Goal: Task Accomplishment & Management: Use online tool/utility

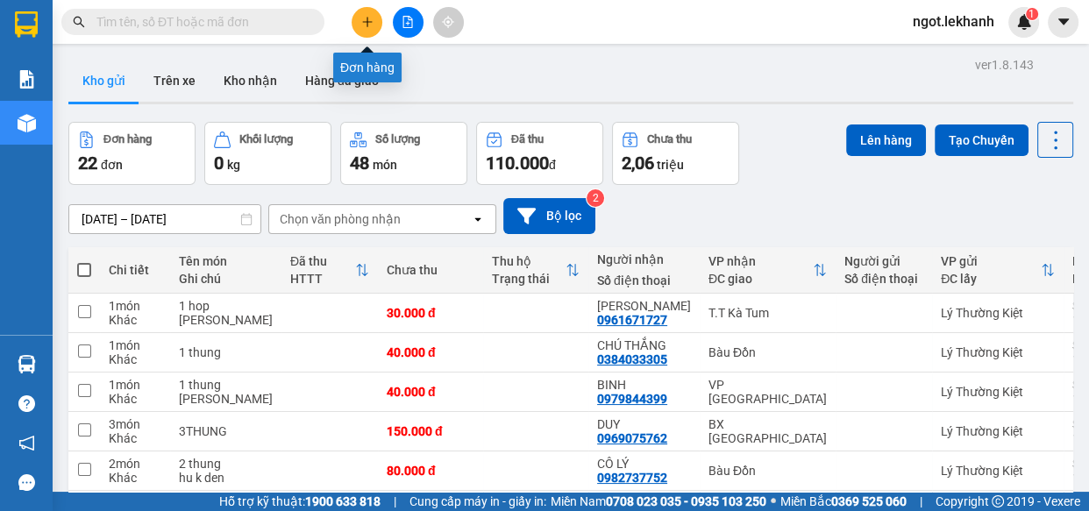
click at [367, 20] on icon "plus" at bounding box center [366, 22] width 1 height 10
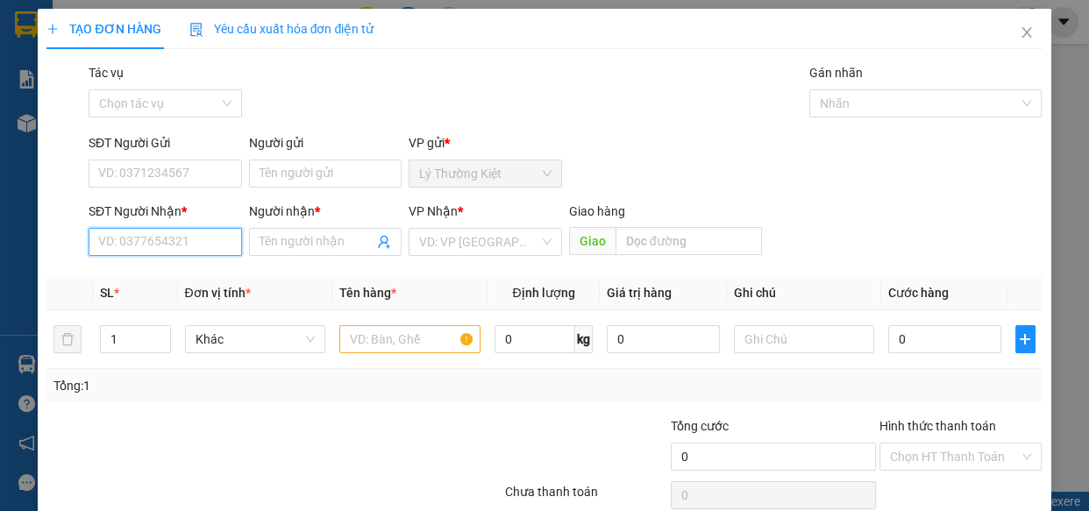
drag, startPoint x: 200, startPoint y: 238, endPoint x: 217, endPoint y: 240, distance: 16.9
click at [199, 238] on input "SĐT Người Nhận *" at bounding box center [165, 242] width 153 height 28
click at [204, 273] on div "0776150194 - lộc cơm lam" at bounding box center [171, 276] width 146 height 19
type input "0776150194"
type input "lộc cơm lam"
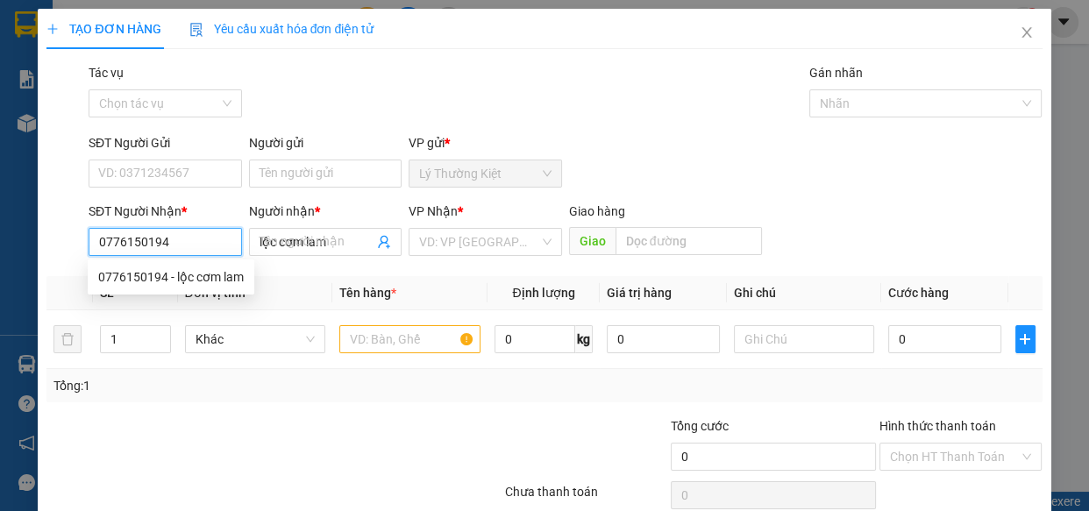
type input "100.000"
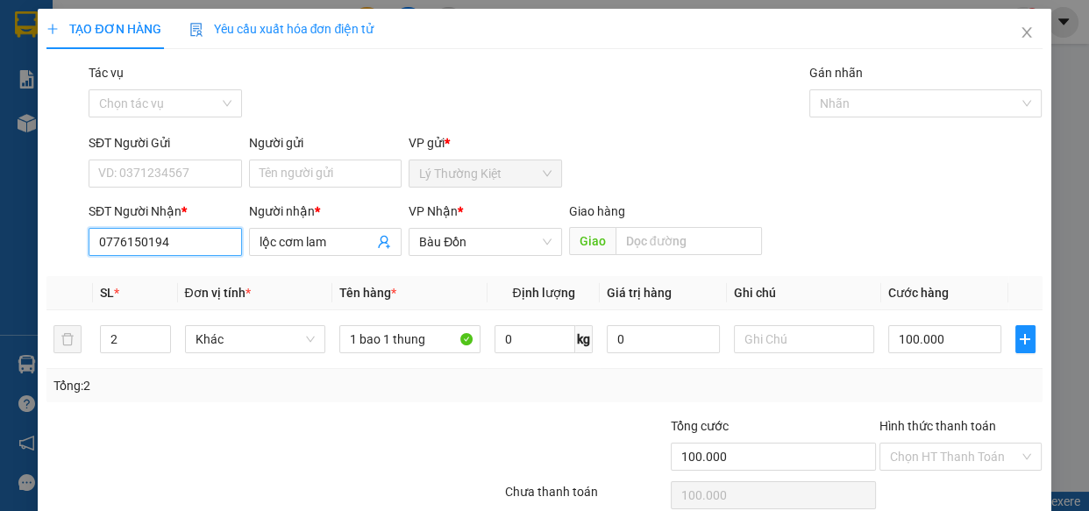
scroll to position [76, 0]
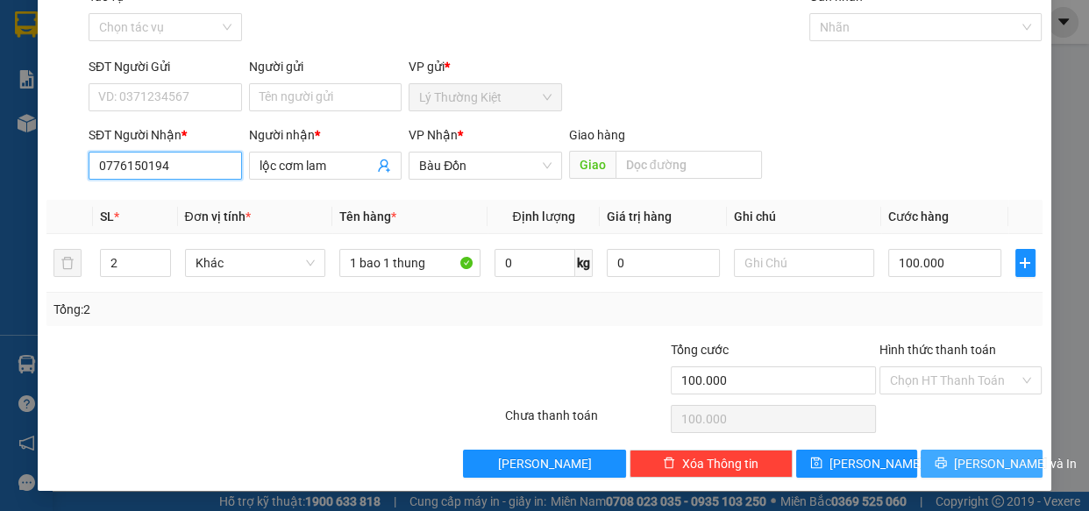
type input "0776150194"
click at [982, 454] on span "Lưu và In" at bounding box center [1015, 463] width 123 height 19
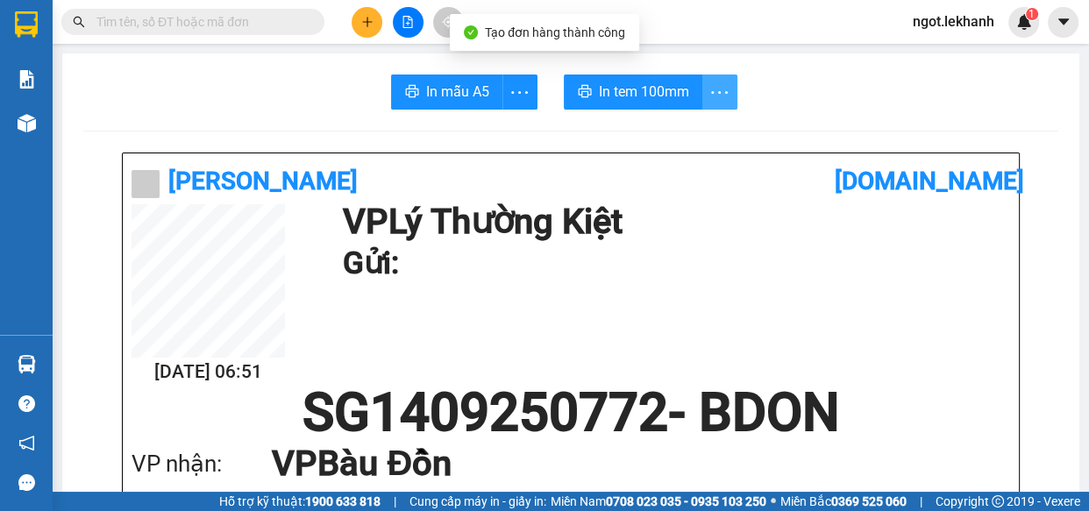
click at [717, 82] on icon "more" at bounding box center [719, 93] width 22 height 22
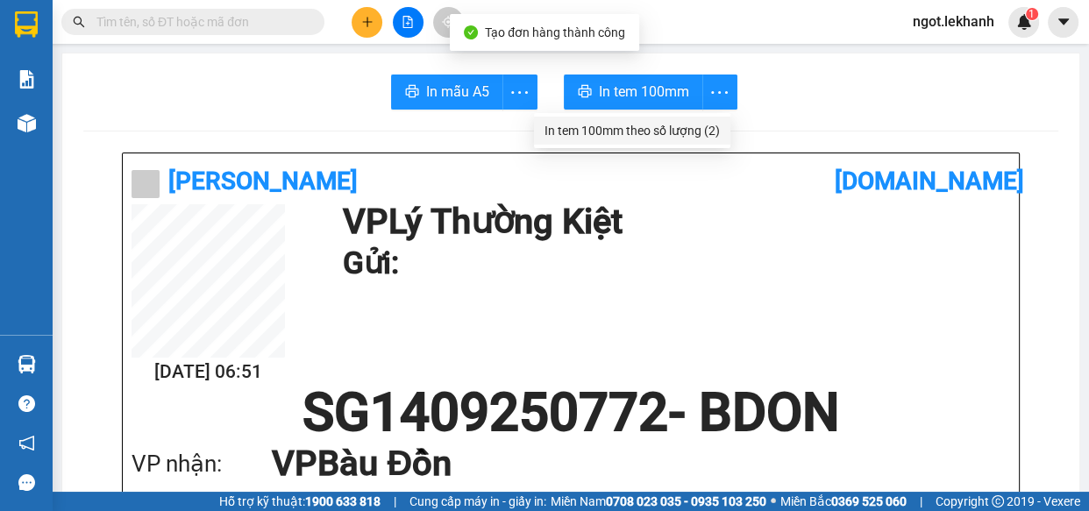
click at [674, 129] on div "In tem 100mm theo số lượng (2)" at bounding box center [631, 130] width 175 height 19
